Goal: Task Accomplishment & Management: Manage account settings

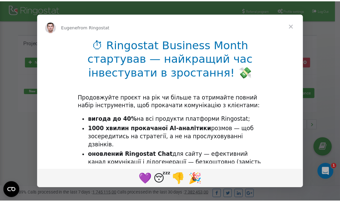
scroll to position [101, 0]
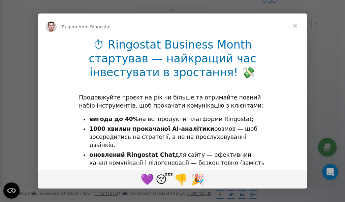
click at [296, 26] on span "Close" at bounding box center [295, 25] width 24 height 24
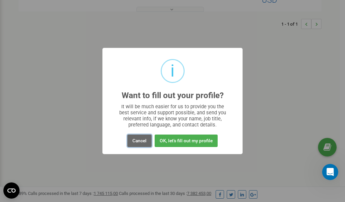
click at [136, 141] on button "Cancel" at bounding box center [139, 140] width 24 height 12
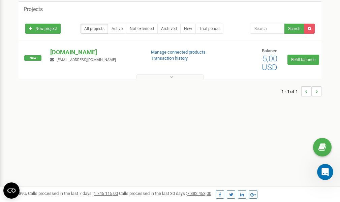
scroll to position [0, 0]
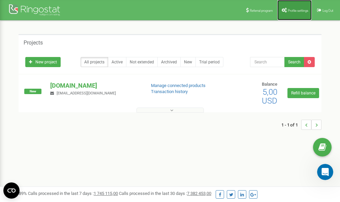
click at [295, 7] on link "Profile settings" at bounding box center [294, 10] width 34 height 20
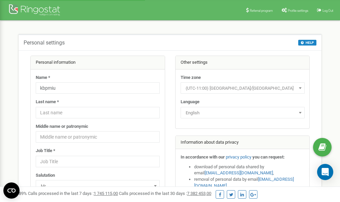
scroll to position [34, 0]
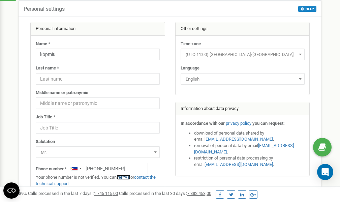
click at [126, 178] on link "verify it" at bounding box center [124, 177] width 14 height 5
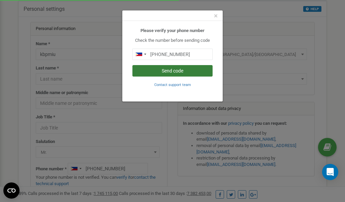
click at [173, 71] on button "Send code" at bounding box center [172, 70] width 80 height 11
